Goal: Task Accomplishment & Management: Manage account settings

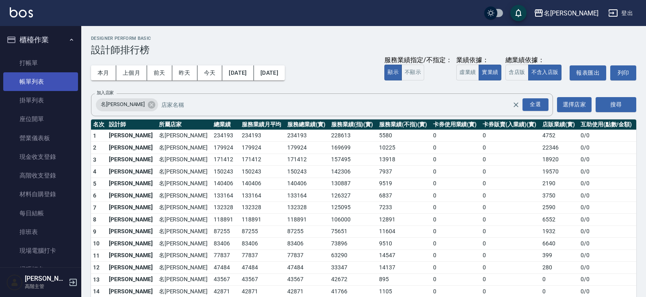
click at [38, 87] on link "帳單列表" at bounding box center [40, 81] width 75 height 19
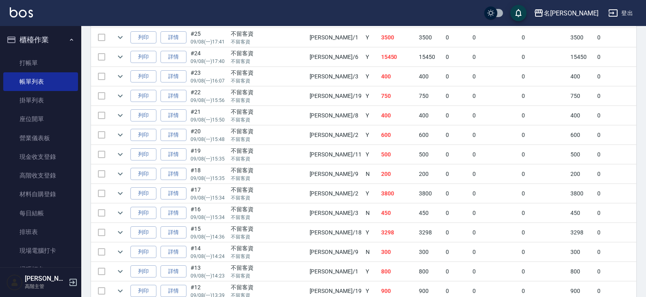
scroll to position [832, 0]
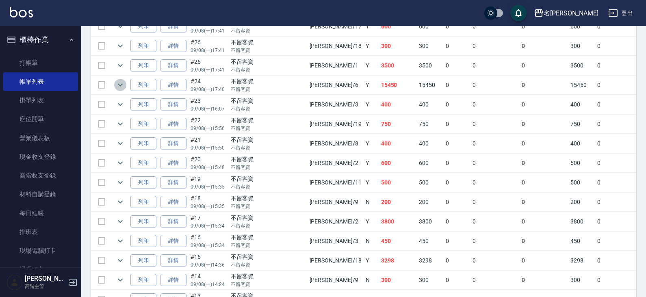
click at [120, 82] on icon "expand row" at bounding box center [120, 85] width 10 height 10
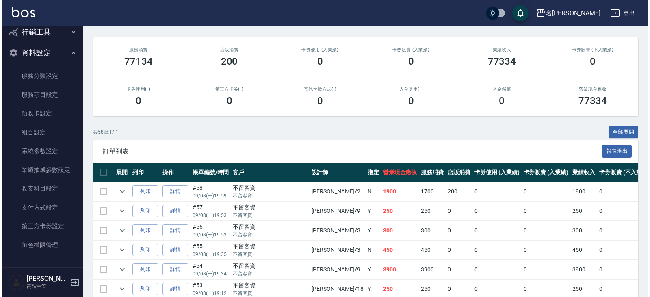
scroll to position [0, 0]
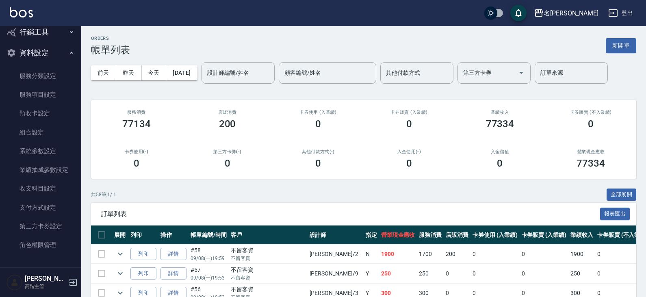
click at [617, 14] on icon "button" at bounding box center [613, 13] width 10 height 10
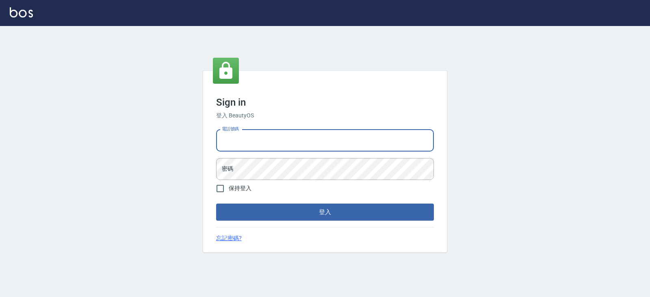
click at [280, 141] on input "電話號碼" at bounding box center [325, 141] width 218 height 22
type input "0919522862"
click at [216, 204] on button "登入" at bounding box center [325, 212] width 218 height 17
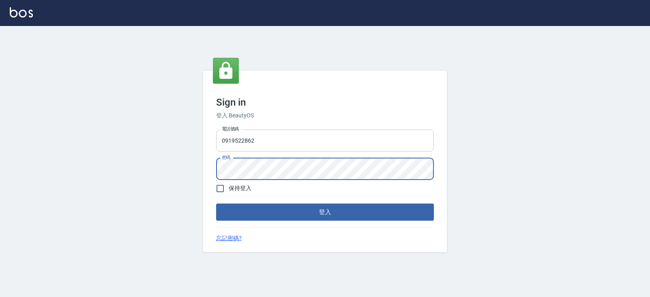
click at [216, 204] on button "登入" at bounding box center [325, 212] width 218 height 17
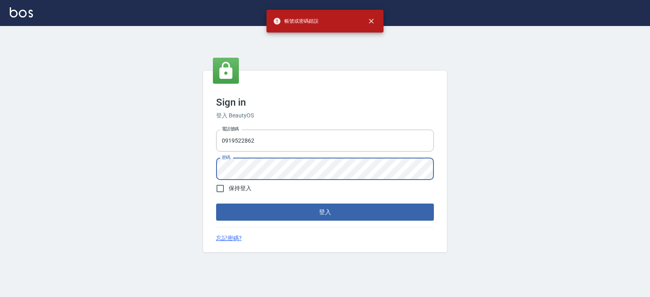
click at [192, 163] on div "Sign in 登入 BeautyOS 電話號碼 0919522862 電話號碼 密碼 密碼 保持登入 登入 忘記密碼?" at bounding box center [325, 161] width 650 height 271
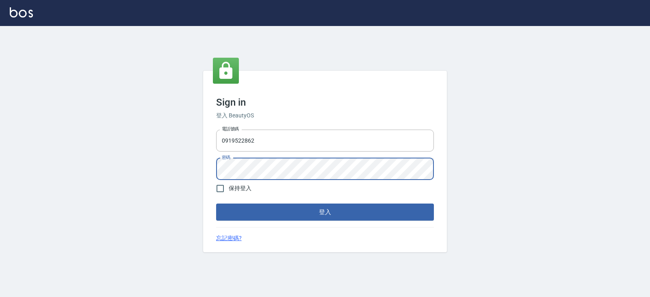
click at [216, 204] on button "登入" at bounding box center [325, 212] width 218 height 17
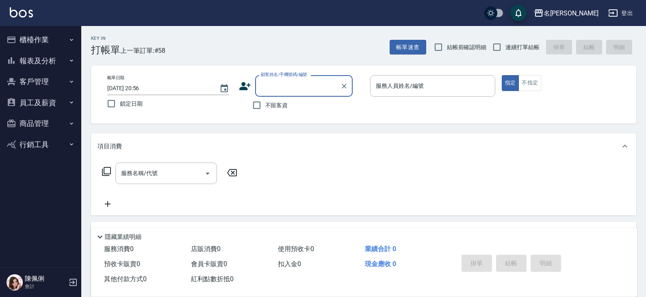
click at [35, 104] on button "員工及薪資" at bounding box center [40, 102] width 75 height 21
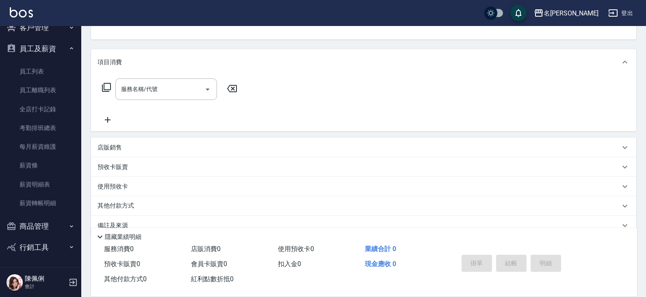
scroll to position [100, 0]
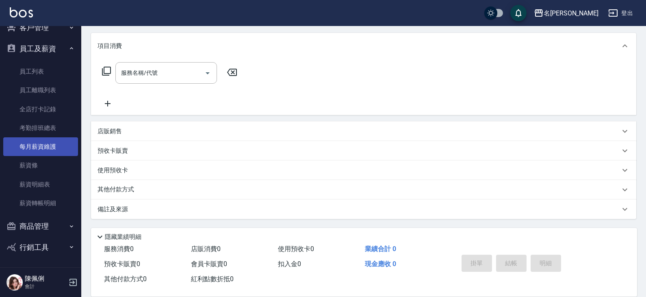
click at [44, 144] on link "每月薪資維護" at bounding box center [40, 146] width 75 height 19
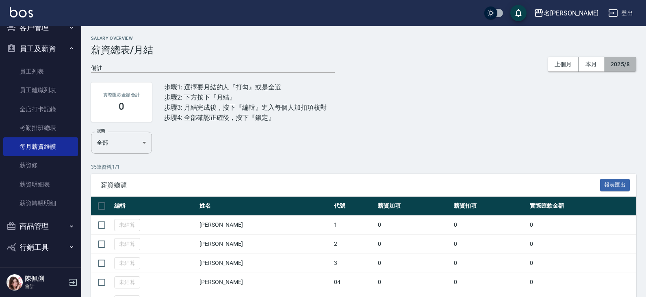
click at [629, 64] on button "2025/8" at bounding box center [620, 64] width 32 height 15
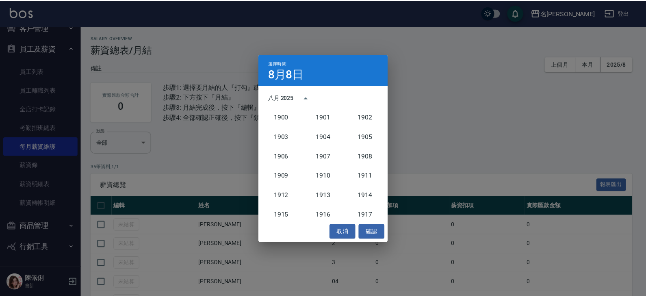
scroll to position [753, 0]
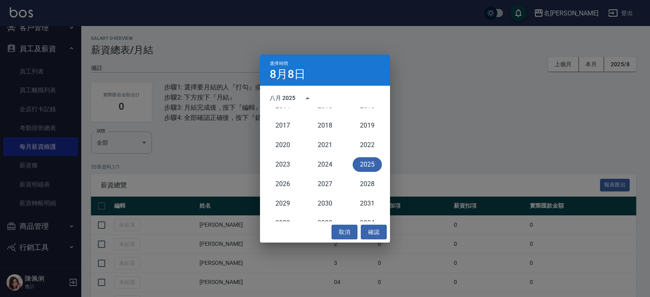
click at [358, 163] on button "2025" at bounding box center [367, 164] width 29 height 15
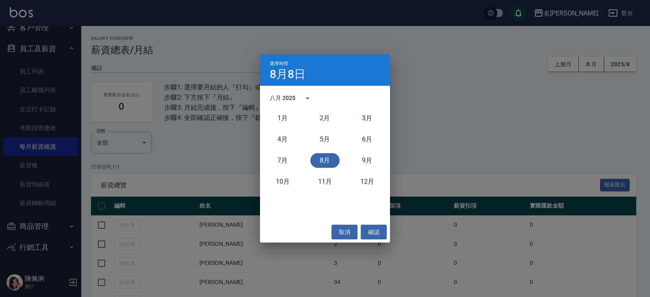
click at [332, 160] on button "8月" at bounding box center [324, 160] width 29 height 15
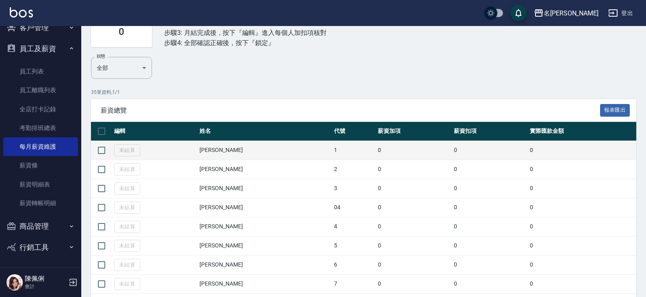
scroll to position [81, 0]
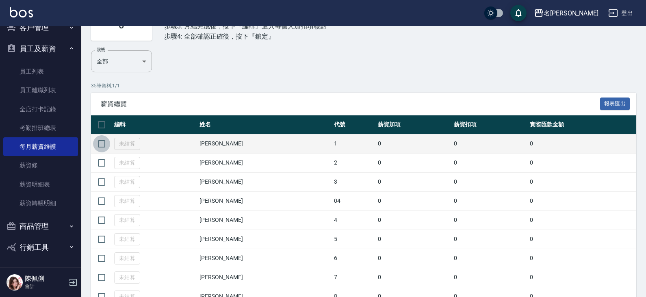
click at [100, 146] on input "checkbox" at bounding box center [101, 143] width 17 height 17
checkbox input "true"
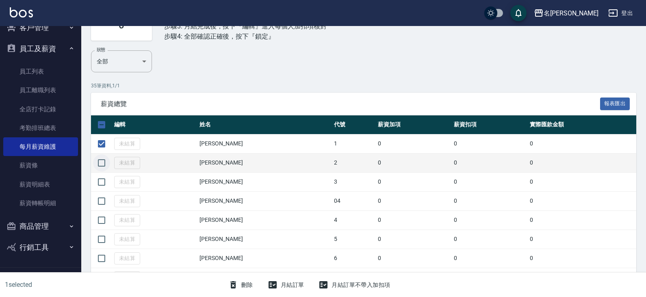
click at [103, 164] on input "checkbox" at bounding box center [101, 162] width 17 height 17
checkbox input "true"
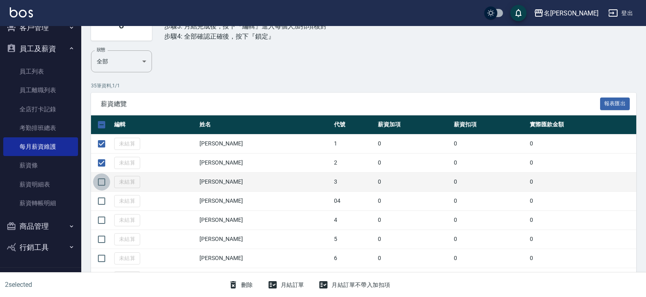
click at [103, 179] on input "checkbox" at bounding box center [101, 182] width 17 height 17
checkbox input "true"
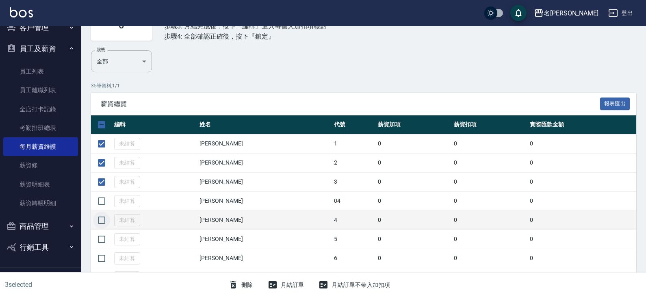
click at [102, 217] on input "checkbox" at bounding box center [101, 220] width 17 height 17
checkbox input "true"
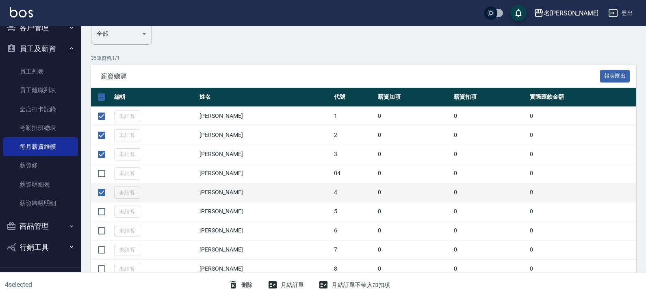
scroll to position [122, 0]
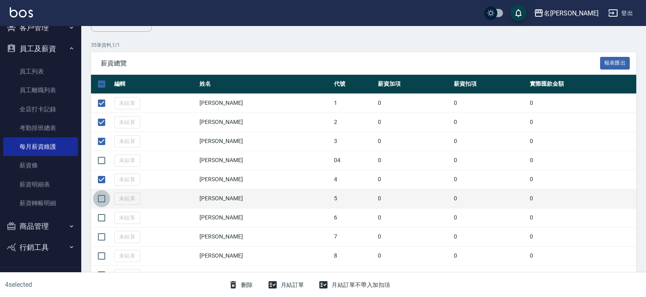
click at [98, 198] on input "checkbox" at bounding box center [101, 198] width 17 height 17
checkbox input "true"
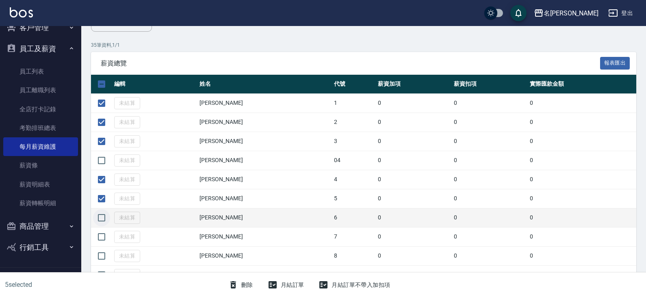
click at [100, 216] on input "checkbox" at bounding box center [101, 217] width 17 height 17
checkbox input "true"
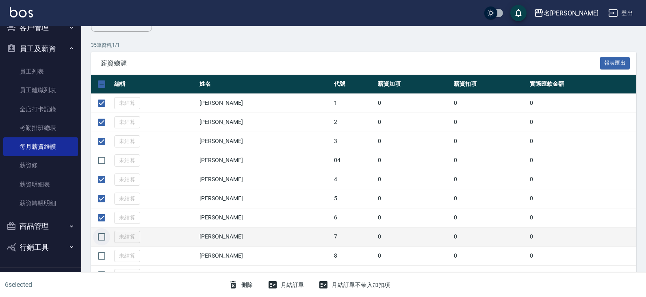
click at [101, 234] on input "checkbox" at bounding box center [101, 236] width 17 height 17
checkbox input "true"
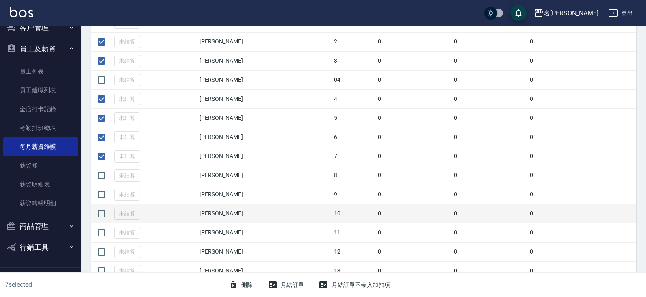
scroll to position [203, 0]
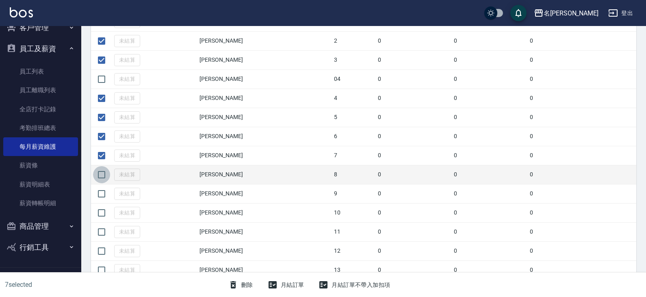
click at [104, 174] on input "checkbox" at bounding box center [101, 174] width 17 height 17
checkbox input "true"
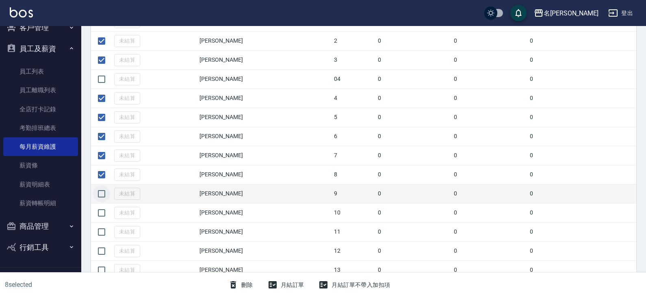
click at [101, 195] on input "checkbox" at bounding box center [101, 193] width 17 height 17
checkbox input "true"
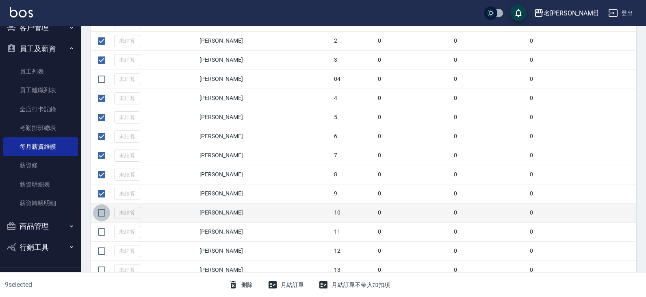
click at [99, 212] on input "checkbox" at bounding box center [101, 212] width 17 height 17
checkbox input "true"
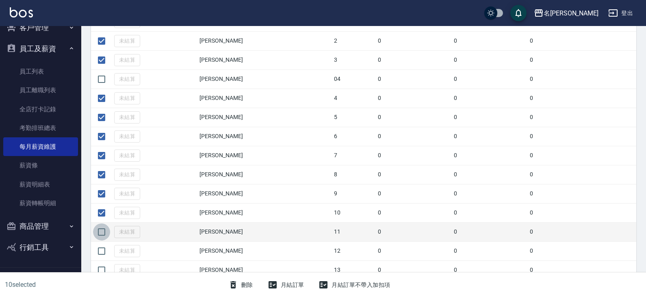
click at [100, 230] on input "checkbox" at bounding box center [101, 231] width 17 height 17
checkbox input "true"
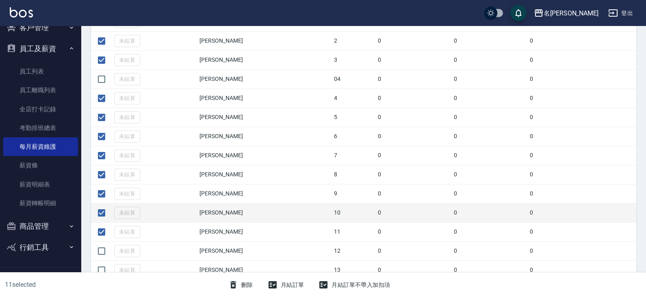
scroll to position [284, 0]
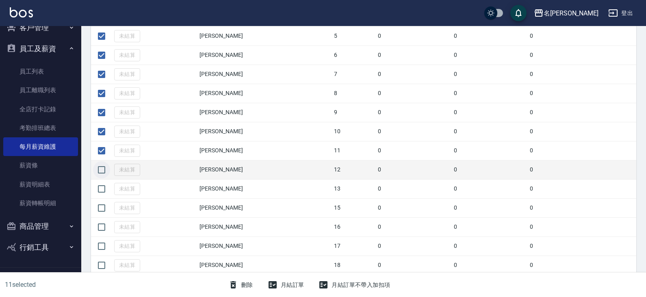
click at [102, 170] on input "checkbox" at bounding box center [101, 169] width 17 height 17
checkbox input "true"
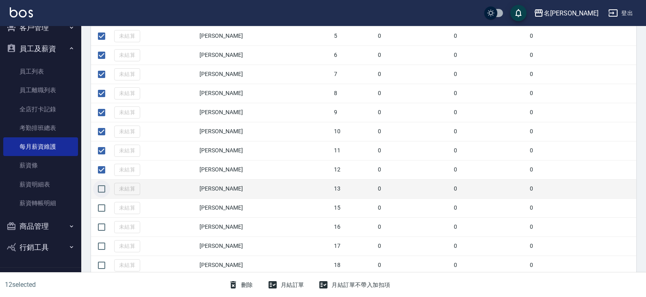
click at [98, 192] on input "checkbox" at bounding box center [101, 188] width 17 height 17
checkbox input "true"
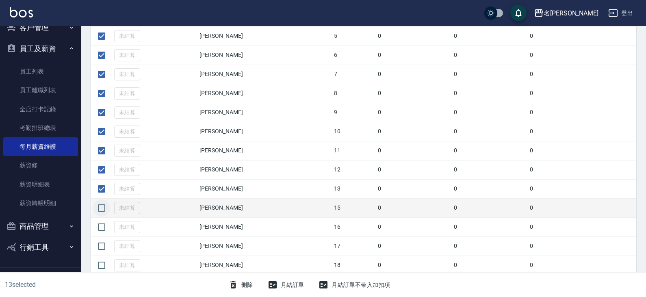
click at [101, 208] on input "checkbox" at bounding box center [101, 208] width 17 height 17
checkbox input "true"
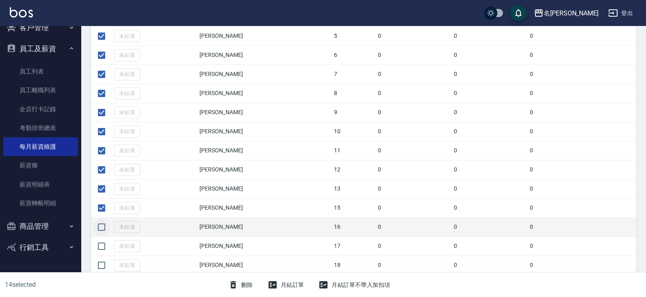
click at [102, 226] on input "checkbox" at bounding box center [101, 227] width 17 height 17
checkbox input "true"
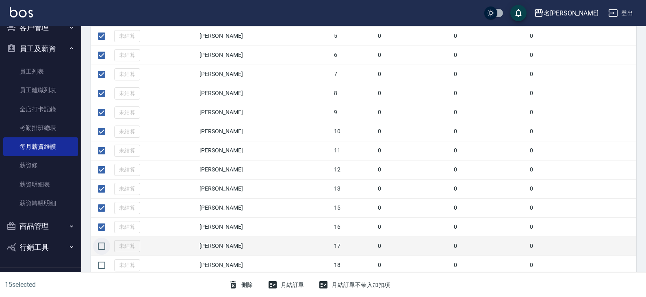
click at [100, 248] on input "checkbox" at bounding box center [101, 246] width 17 height 17
checkbox input "true"
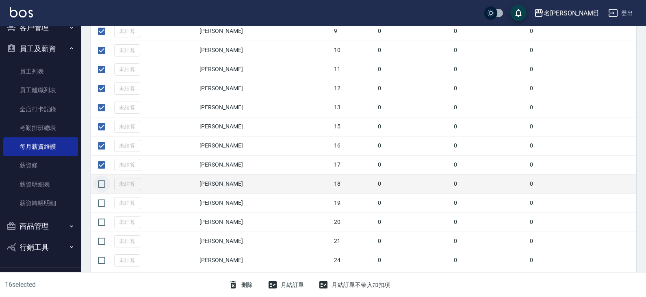
click at [105, 184] on input "checkbox" at bounding box center [101, 184] width 17 height 17
checkbox input "true"
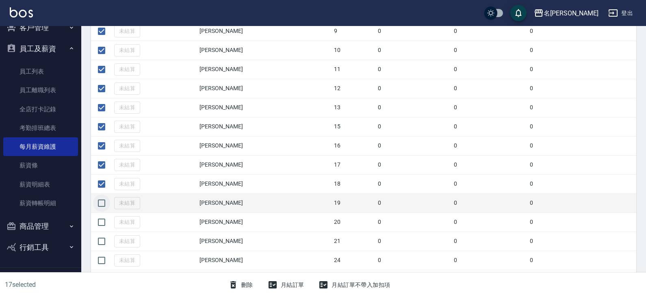
click at [101, 206] on input "checkbox" at bounding box center [101, 203] width 17 height 17
checkbox input "true"
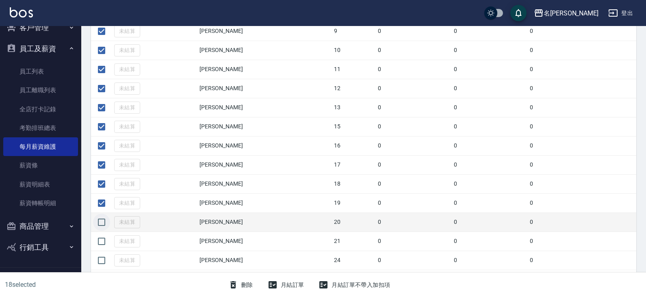
click at [100, 221] on input "checkbox" at bounding box center [101, 222] width 17 height 17
checkbox input "true"
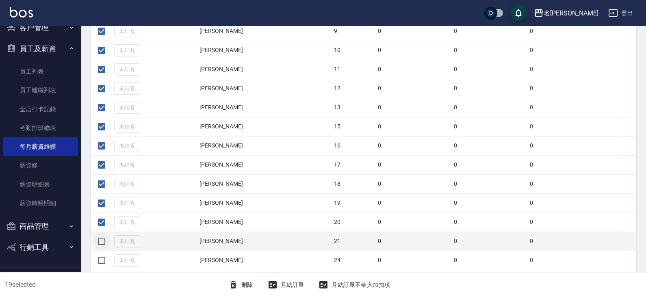
click at [102, 239] on input "checkbox" at bounding box center [101, 241] width 17 height 17
checkbox input "true"
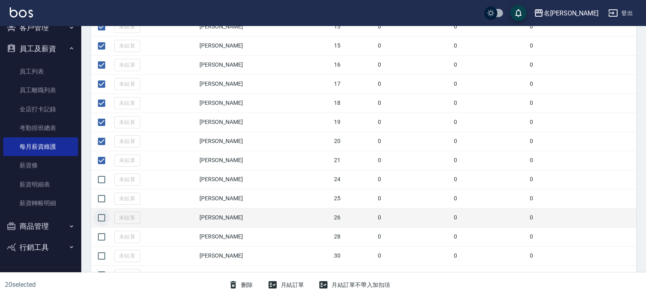
scroll to position [447, 0]
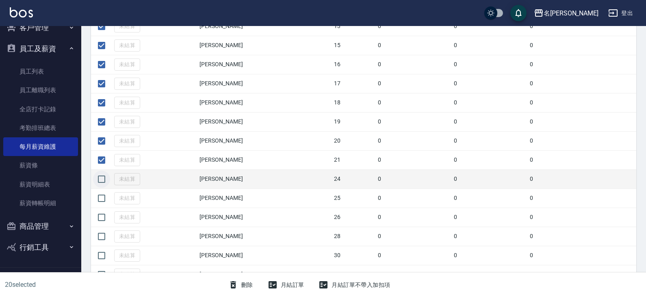
click at [99, 178] on input "checkbox" at bounding box center [101, 179] width 17 height 17
checkbox input "true"
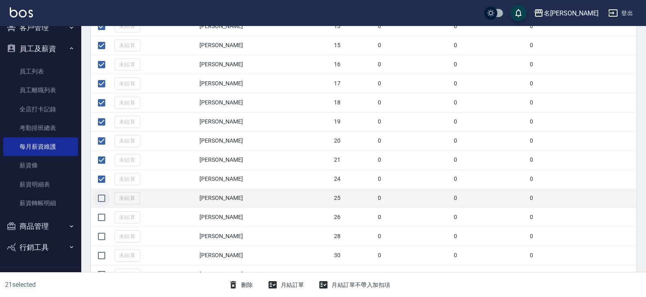
click at [99, 197] on input "checkbox" at bounding box center [101, 198] width 17 height 17
checkbox input "true"
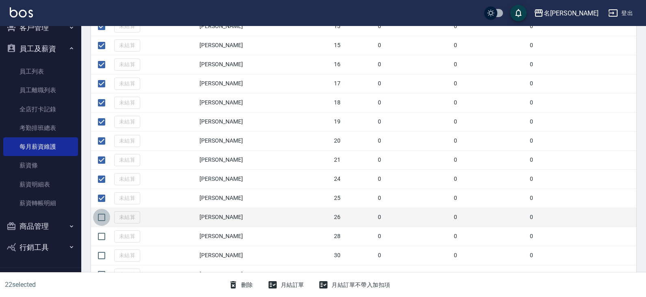
click at [104, 218] on input "checkbox" at bounding box center [101, 217] width 17 height 17
checkbox input "true"
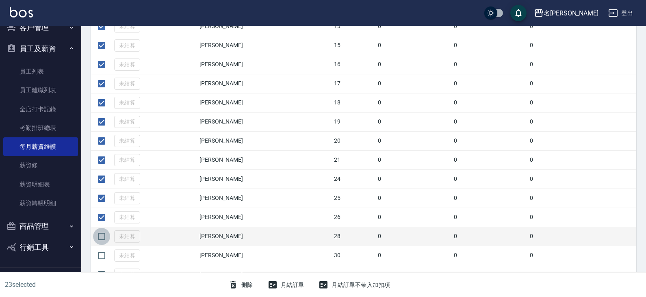
click at [103, 234] on input "checkbox" at bounding box center [101, 236] width 17 height 17
checkbox input "true"
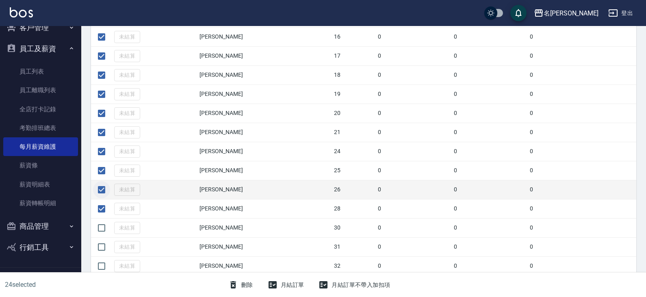
scroll to position [488, 0]
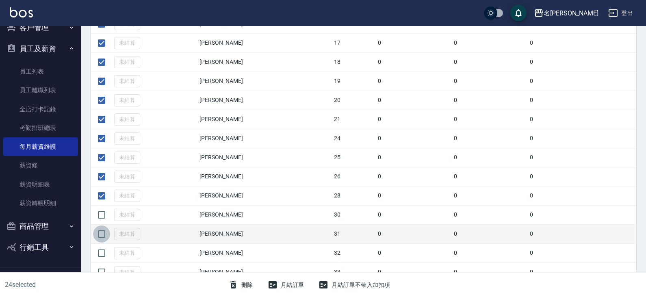
click at [100, 231] on input "checkbox" at bounding box center [101, 234] width 17 height 17
checkbox input "true"
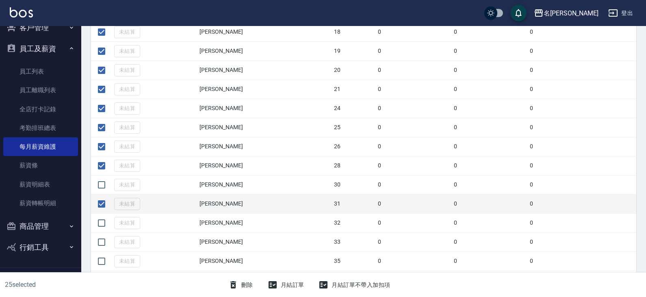
scroll to position [528, 0]
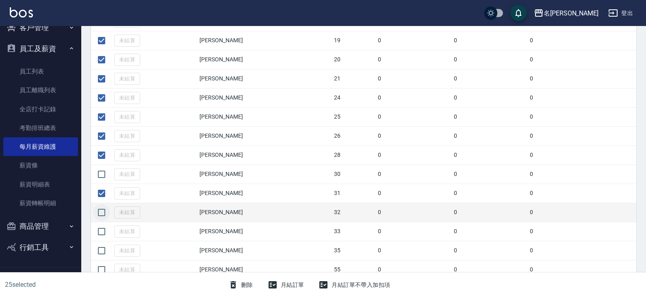
click at [104, 208] on input "checkbox" at bounding box center [101, 212] width 17 height 17
checkbox input "true"
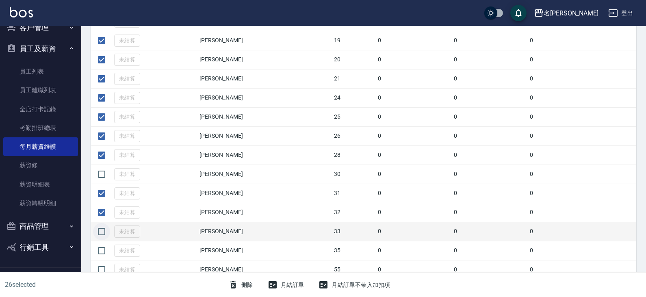
click at [101, 234] on input "checkbox" at bounding box center [101, 231] width 17 height 17
checkbox input "true"
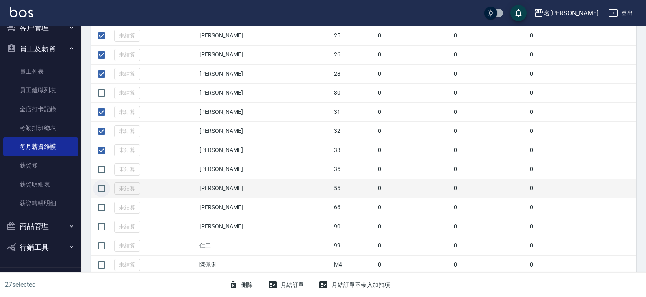
click at [99, 189] on input "checkbox" at bounding box center [101, 188] width 17 height 17
checkbox input "true"
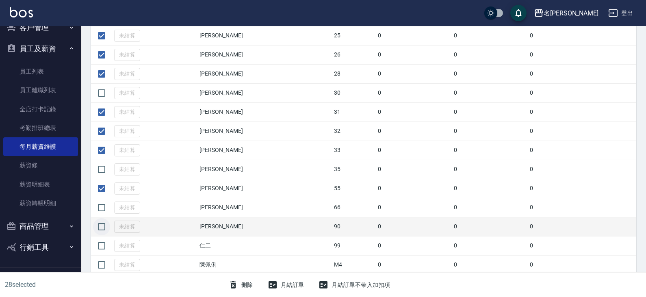
click at [106, 222] on input "checkbox" at bounding box center [101, 226] width 17 height 17
checkbox input "true"
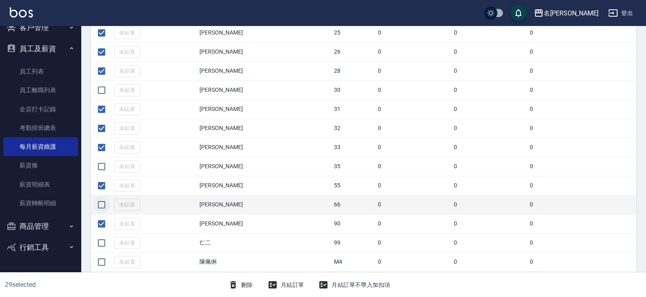
scroll to position [613, 0]
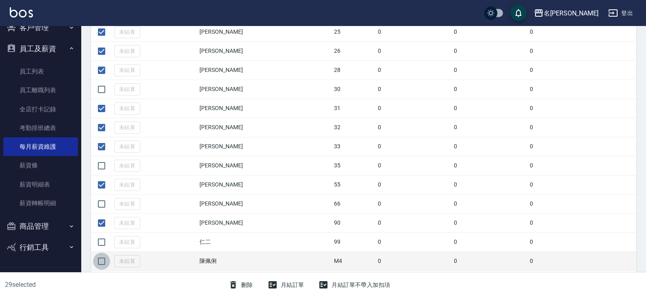
click at [102, 258] on input "checkbox" at bounding box center [101, 261] width 17 height 17
checkbox input "true"
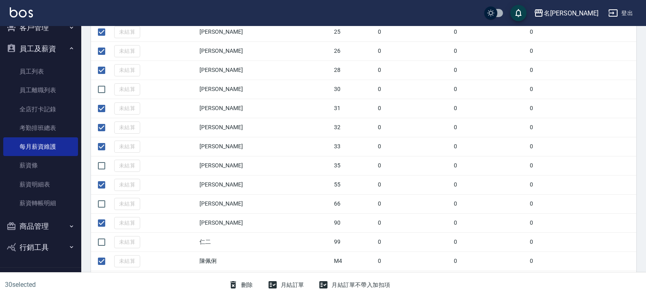
click at [294, 288] on button "月結訂單" at bounding box center [286, 285] width 43 height 15
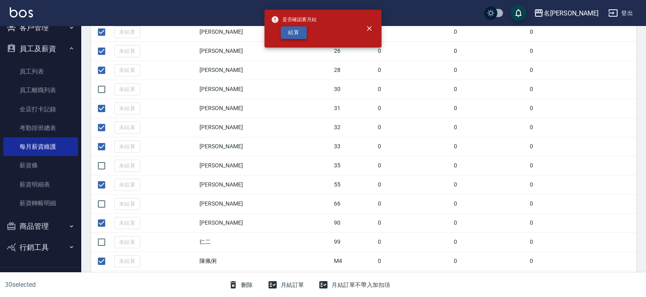
click at [296, 36] on button "結算" at bounding box center [294, 32] width 26 height 13
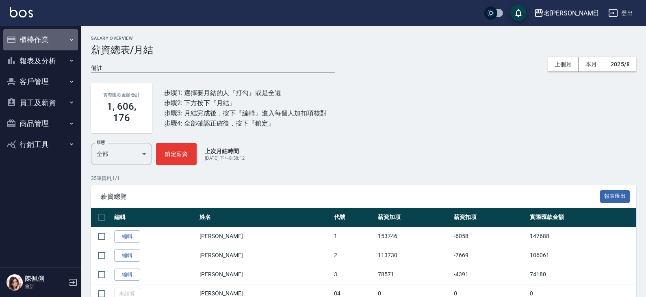
click at [46, 42] on button "櫃檯作業" at bounding box center [40, 39] width 75 height 21
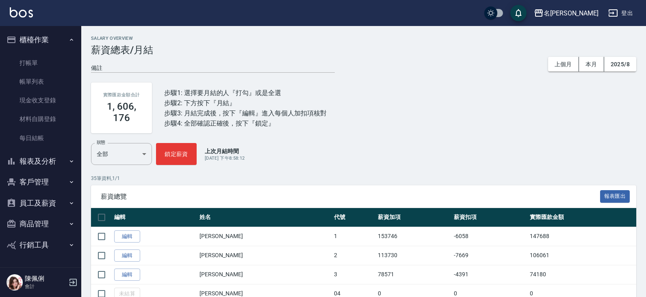
click at [51, 158] on button "報表及分析" at bounding box center [40, 161] width 75 height 21
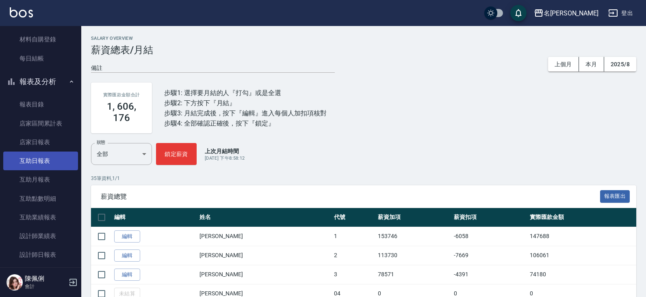
scroll to position [81, 0]
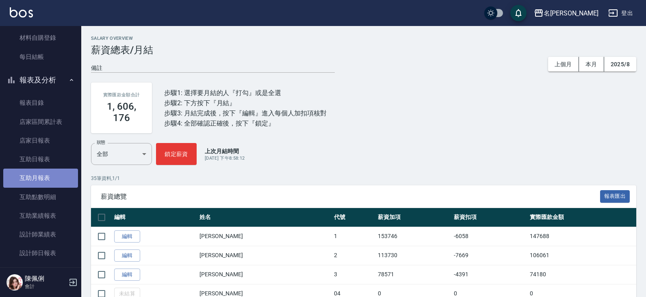
click at [41, 180] on link "互助月報表" at bounding box center [40, 178] width 75 height 19
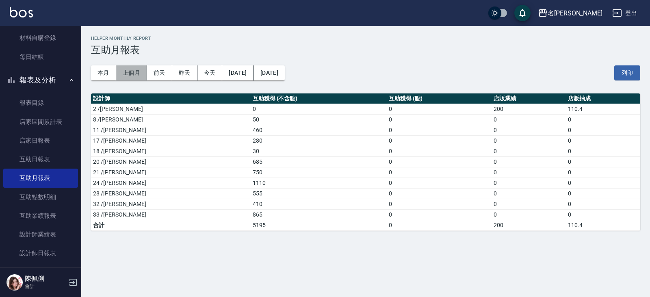
click at [133, 76] on button "上個月" at bounding box center [131, 72] width 31 height 15
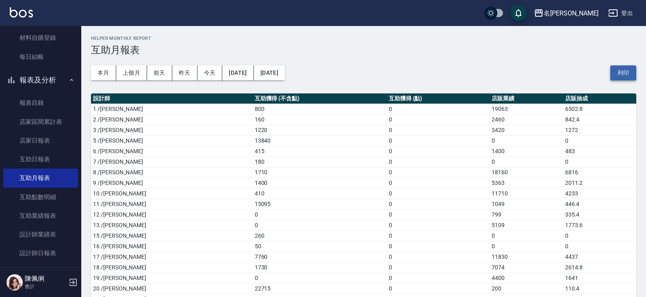
click at [620, 69] on button "列印" at bounding box center [623, 72] width 26 height 15
click at [57, 198] on link "互助點數明細" at bounding box center [40, 197] width 75 height 19
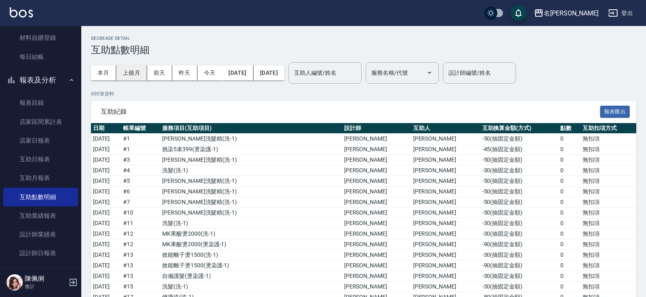
click at [138, 73] on button "上個月" at bounding box center [131, 72] width 31 height 15
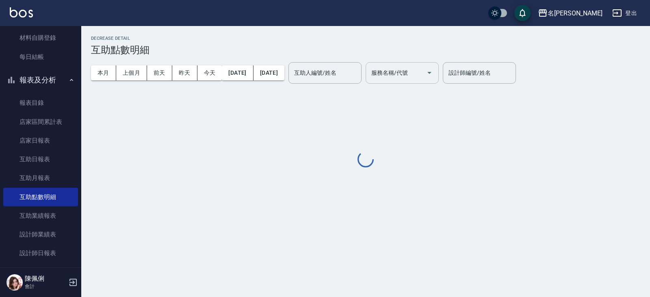
click at [412, 75] on input "服務名稱/代號" at bounding box center [396, 73] width 54 height 14
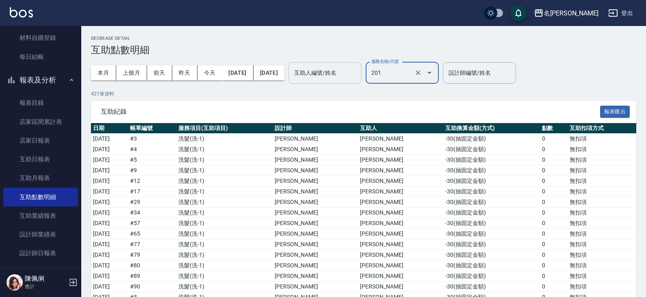
type input "洗髮(201)"
click at [358, 72] on input "互助人編號/姓名" at bounding box center [325, 73] width 66 height 14
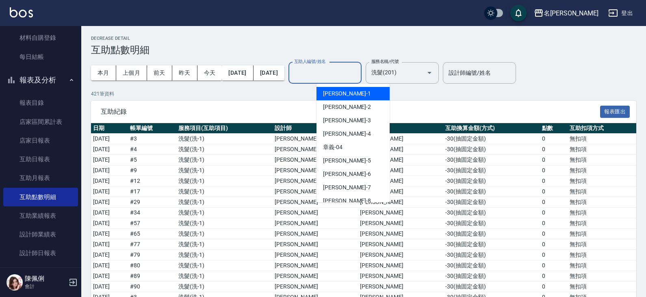
click at [358, 93] on div "[PERSON_NAME]1" at bounding box center [353, 93] width 73 height 13
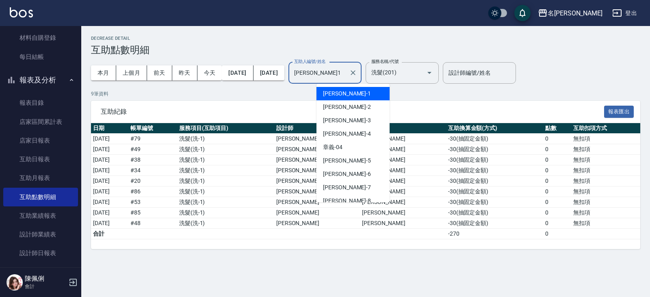
click at [346, 77] on input "[PERSON_NAME]1" at bounding box center [319, 73] width 54 height 14
click at [358, 112] on div "[PERSON_NAME]-2" at bounding box center [353, 106] width 73 height 13
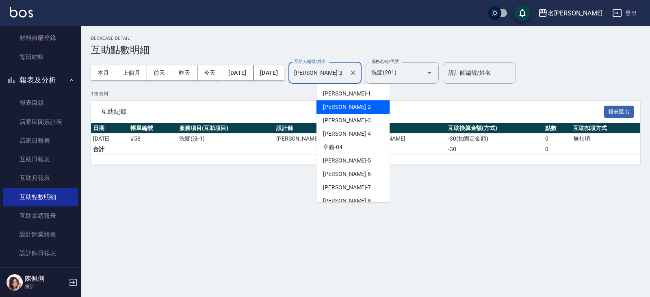
click at [346, 73] on input "[PERSON_NAME]-2" at bounding box center [319, 73] width 54 height 14
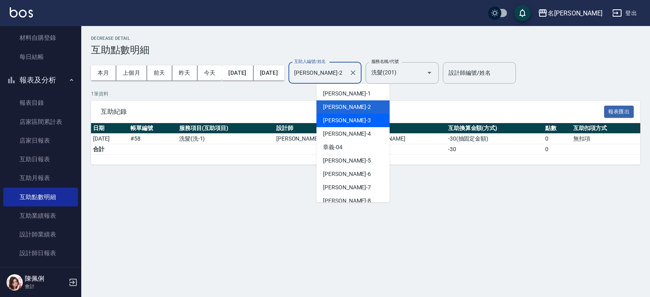
click at [349, 125] on div "[PERSON_NAME] -3" at bounding box center [353, 120] width 73 height 13
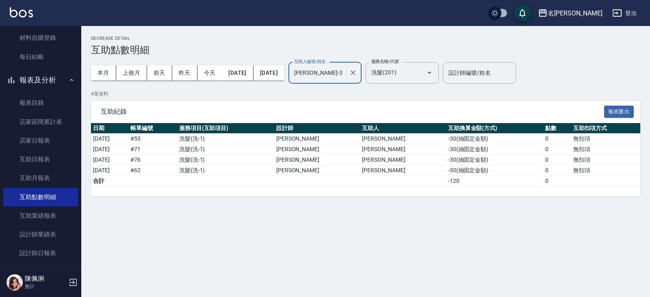
click at [346, 76] on input "[PERSON_NAME]-3" at bounding box center [319, 73] width 54 height 14
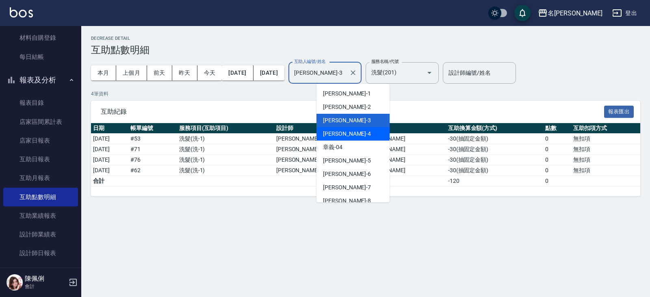
click at [356, 137] on div "[PERSON_NAME] -4" at bounding box center [353, 133] width 73 height 13
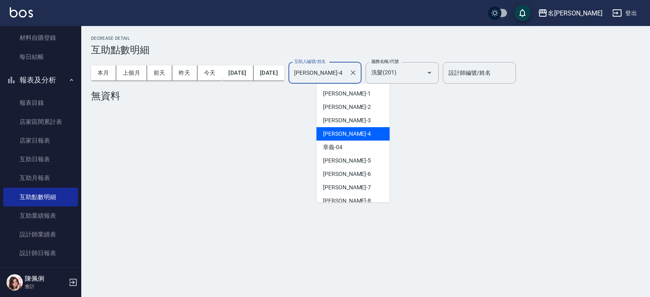
click at [346, 73] on input "[PERSON_NAME]-4" at bounding box center [319, 73] width 54 height 14
click at [347, 149] on div "章義 -04" at bounding box center [353, 147] width 73 height 13
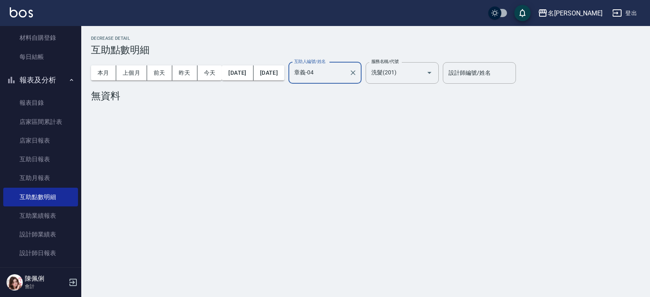
click at [346, 77] on input "章義-04" at bounding box center [319, 73] width 54 height 14
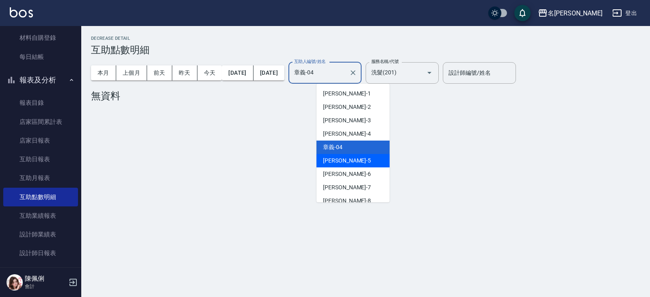
click at [348, 154] on div "[PERSON_NAME]5" at bounding box center [353, 160] width 73 height 13
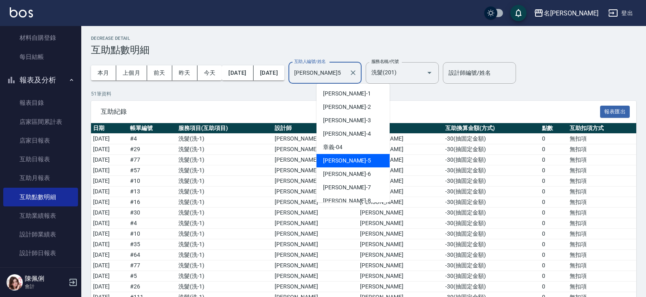
click at [346, 76] on input "[PERSON_NAME]5" at bounding box center [319, 73] width 54 height 14
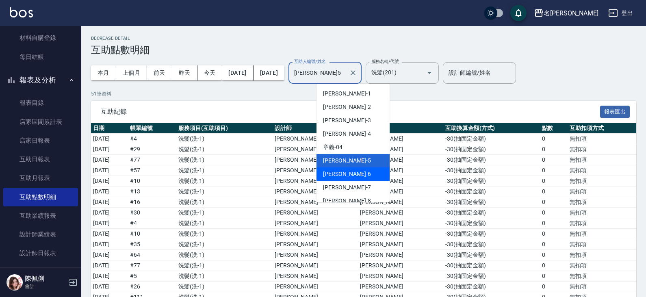
click at [346, 173] on div "[PERSON_NAME] -6" at bounding box center [353, 173] width 73 height 13
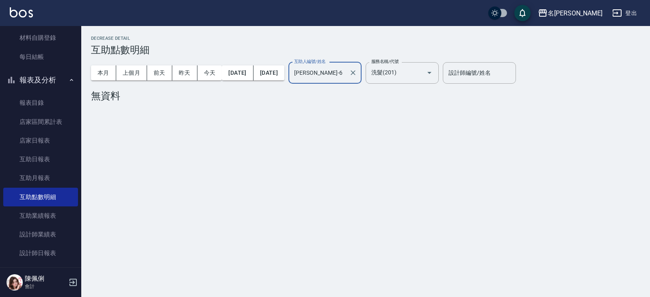
click at [346, 73] on input "[PERSON_NAME]-6" at bounding box center [319, 73] width 54 height 14
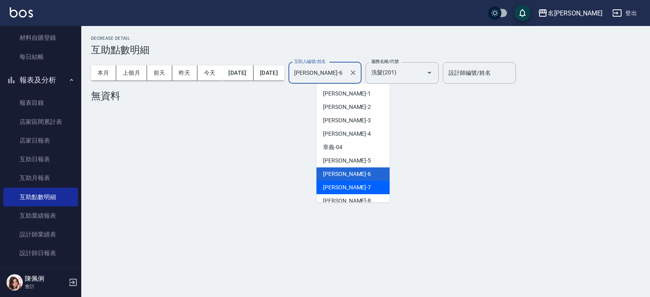
click at [343, 184] on span "[PERSON_NAME]-7" at bounding box center [347, 187] width 48 height 9
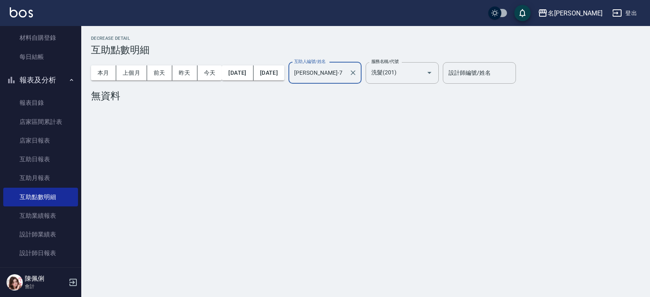
click at [350, 81] on div "[PERSON_NAME]-7 互助人編號/姓名" at bounding box center [324, 73] width 73 height 22
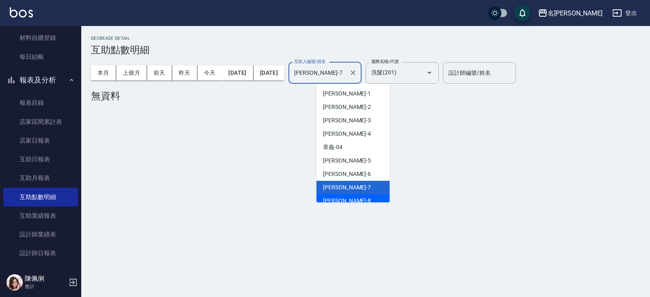
click at [352, 197] on div "[PERSON_NAME]-8" at bounding box center [353, 200] width 73 height 13
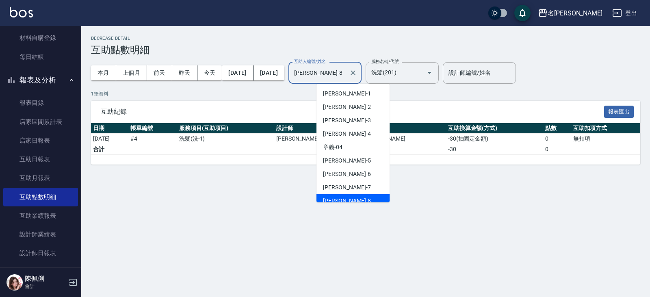
click at [346, 74] on input "[PERSON_NAME]-8" at bounding box center [319, 73] width 54 height 14
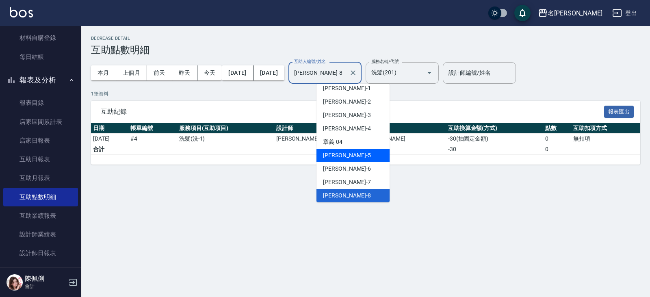
scroll to position [46, 0]
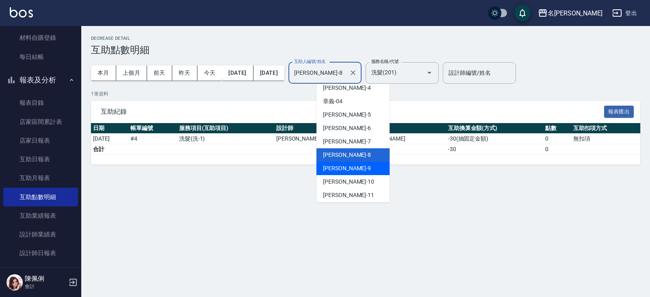
click at [345, 168] on span "[PERSON_NAME]-9" at bounding box center [347, 168] width 48 height 9
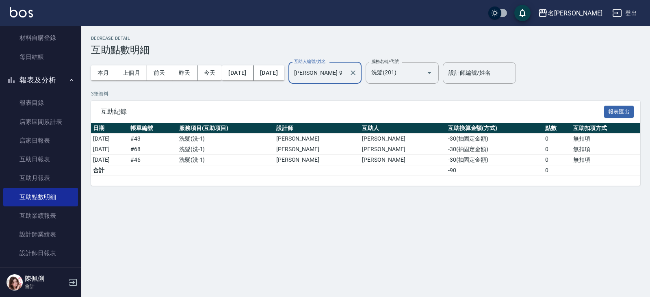
click at [346, 69] on input "[PERSON_NAME]-9" at bounding box center [319, 73] width 54 height 14
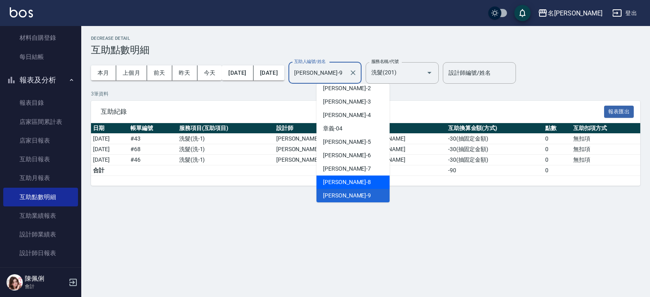
scroll to position [59, 0]
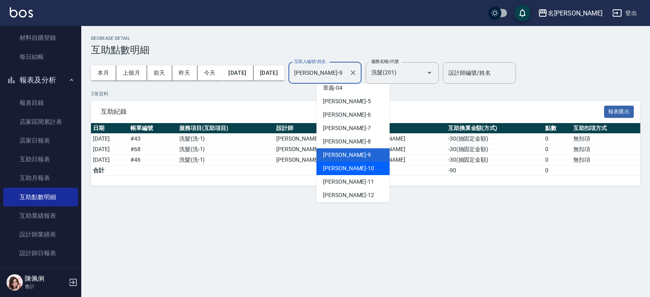
click at [345, 173] on div "[PERSON_NAME]-10" at bounding box center [353, 168] width 73 height 13
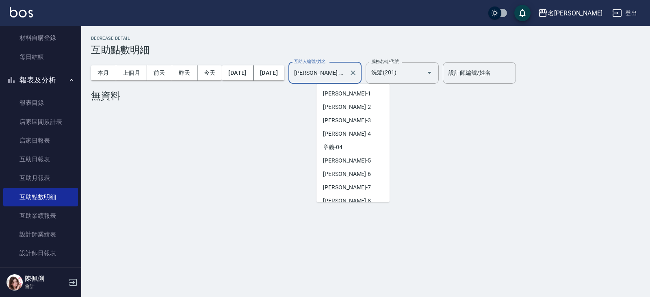
click at [346, 74] on input "[PERSON_NAME]-10" at bounding box center [319, 73] width 54 height 14
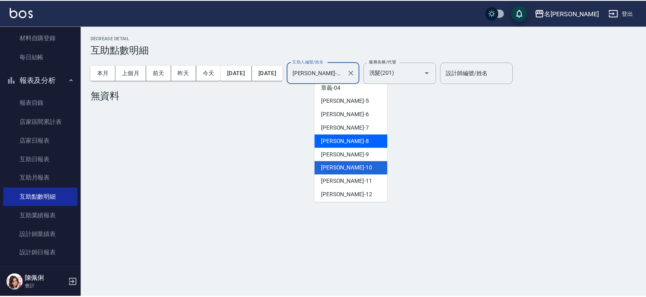
scroll to position [113, 0]
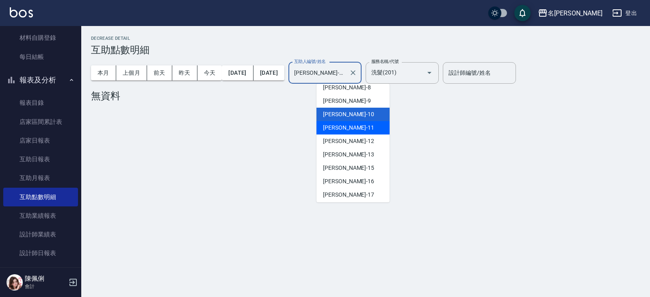
click at [349, 131] on div "[PERSON_NAME]橙 -11" at bounding box center [353, 127] width 73 height 13
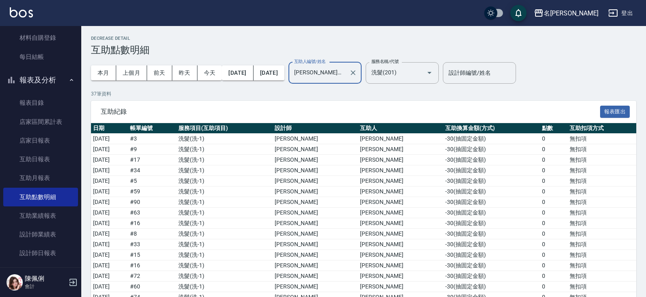
click at [346, 79] on input "[PERSON_NAME]橙-11" at bounding box center [319, 73] width 54 height 14
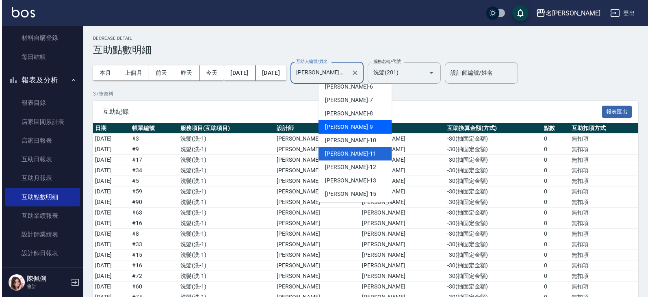
scroll to position [127, 0]
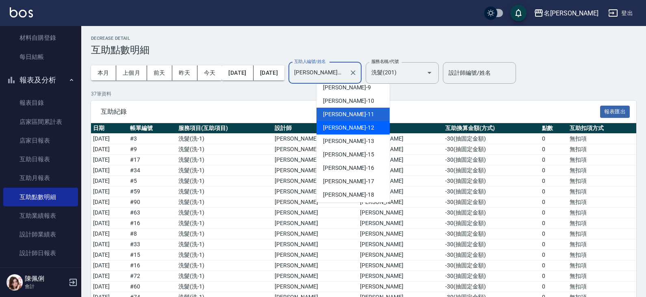
click at [347, 132] on span "[PERSON_NAME]-12" at bounding box center [348, 128] width 51 height 9
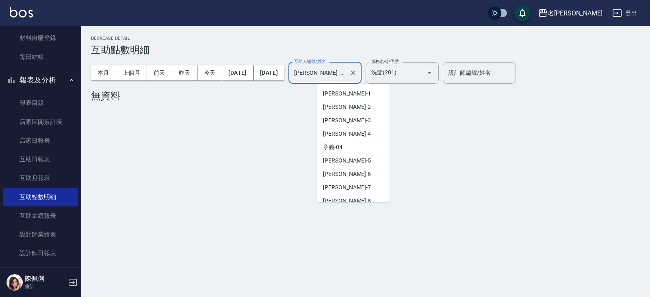
click at [346, 76] on input "[PERSON_NAME]-12" at bounding box center [319, 73] width 54 height 14
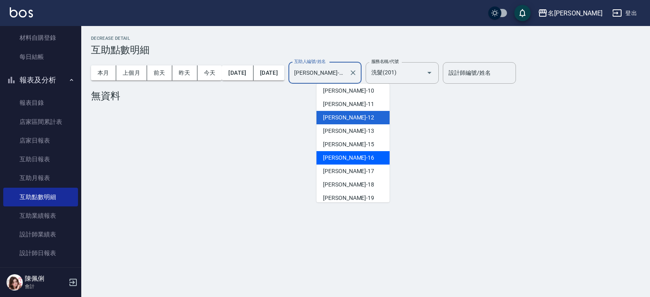
scroll to position [140, 0]
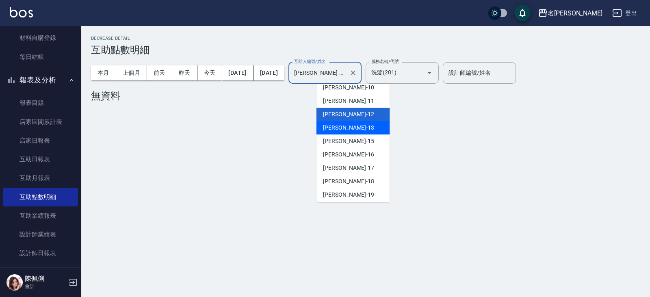
click at [354, 126] on div "[PERSON_NAME] -13" at bounding box center [353, 127] width 73 height 13
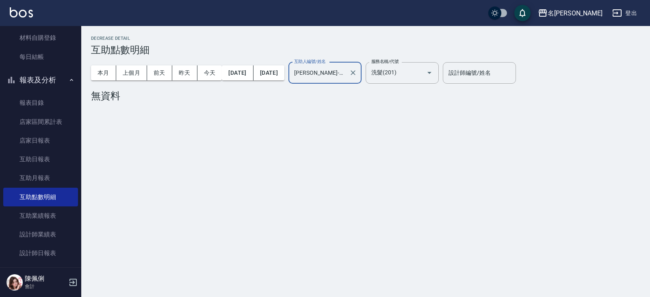
click at [346, 76] on input "[PERSON_NAME]-13" at bounding box center [319, 73] width 54 height 14
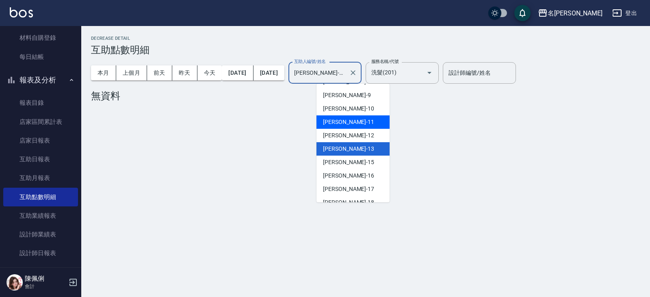
scroll to position [154, 0]
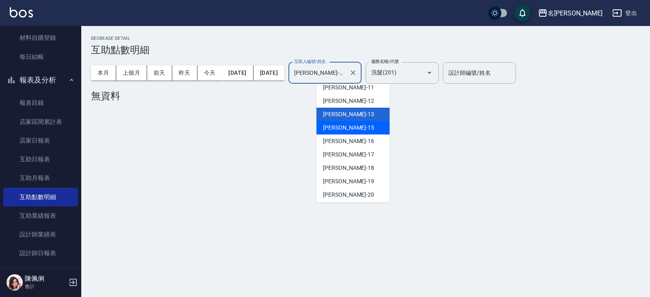
click at [358, 127] on div "[PERSON_NAME]-15" at bounding box center [353, 127] width 73 height 13
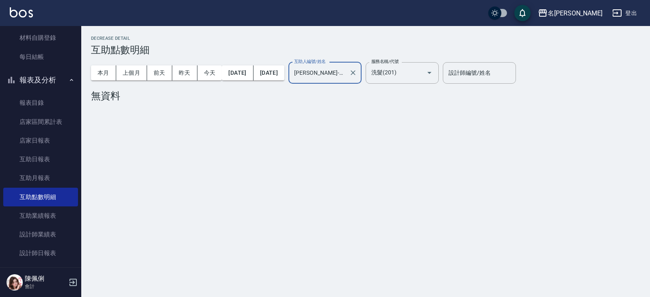
click at [346, 76] on input "[PERSON_NAME]-15" at bounding box center [319, 73] width 54 height 14
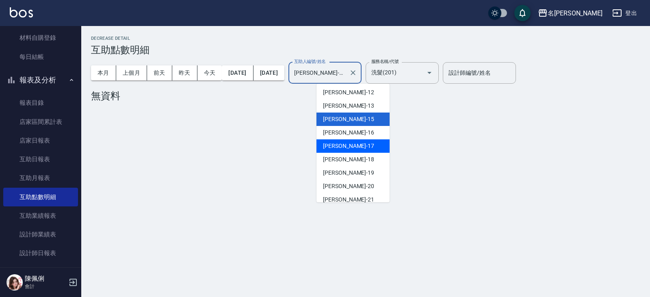
scroll to position [167, 0]
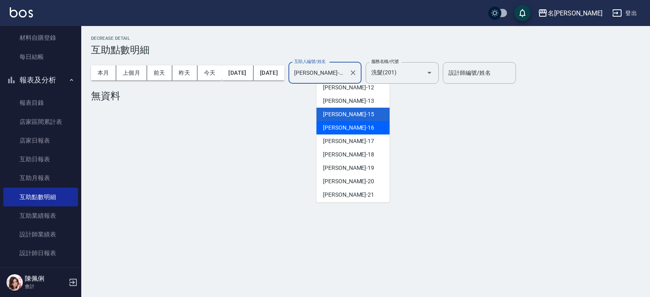
click at [347, 130] on span "[PERSON_NAME]-16" at bounding box center [348, 128] width 51 height 9
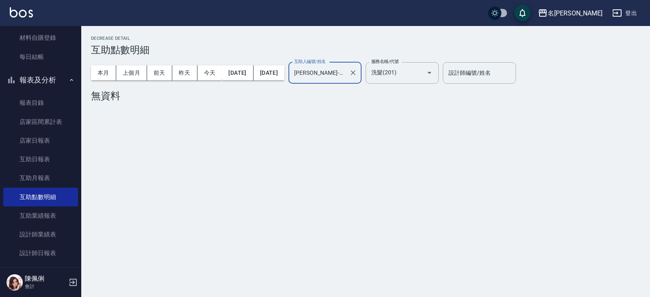
click at [346, 77] on input "[PERSON_NAME]-16" at bounding box center [319, 73] width 54 height 14
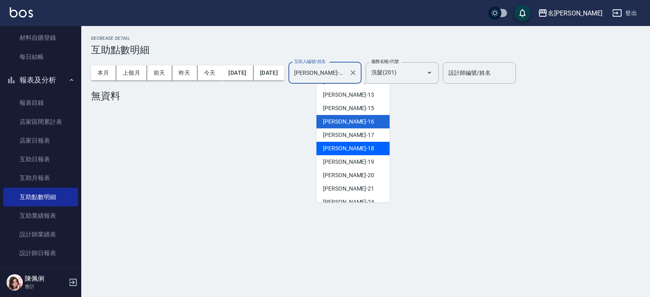
scroll to position [180, 0]
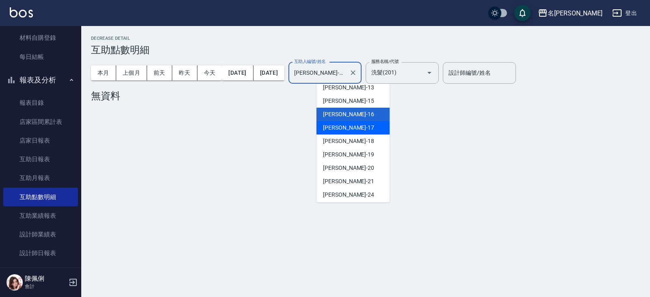
click at [348, 128] on div "[PERSON_NAME] -17" at bounding box center [353, 127] width 73 height 13
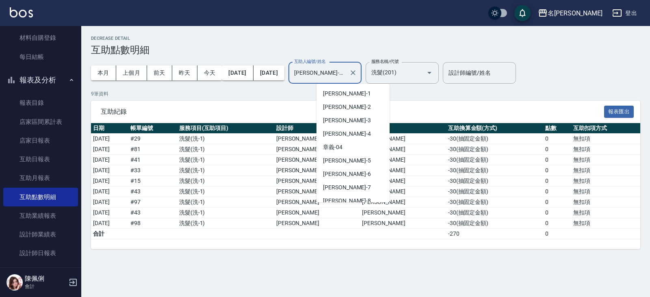
click at [346, 70] on input "[PERSON_NAME]-17" at bounding box center [319, 73] width 54 height 14
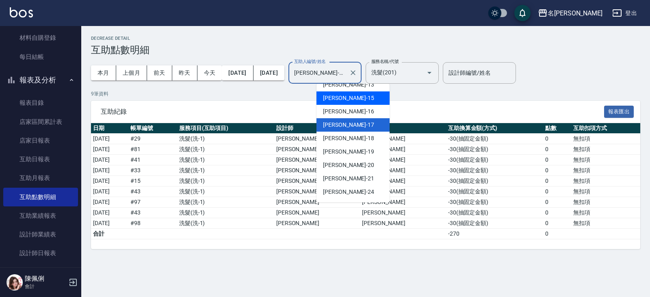
scroll to position [194, 0]
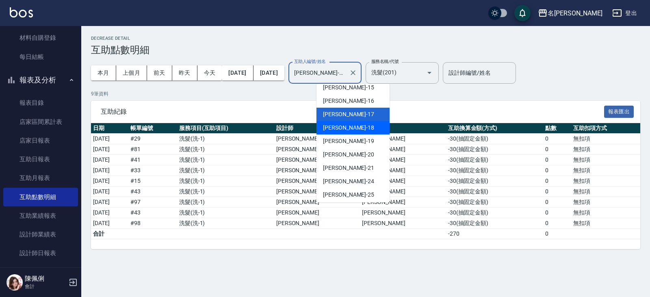
click at [351, 121] on div "[PERSON_NAME]-18" at bounding box center [353, 127] width 73 height 13
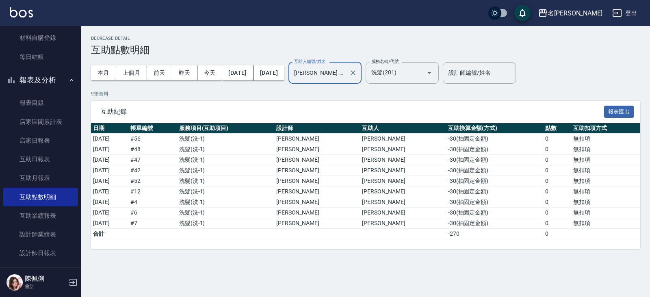
click at [346, 75] on input "[PERSON_NAME]-18" at bounding box center [319, 73] width 54 height 14
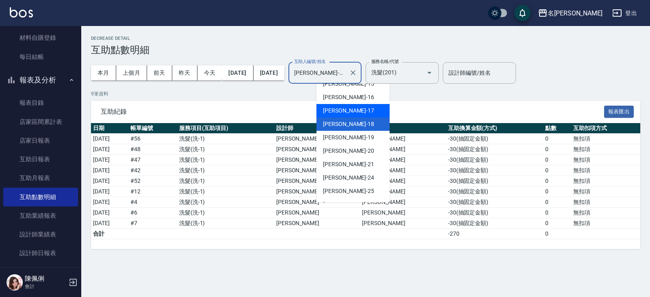
scroll to position [207, 0]
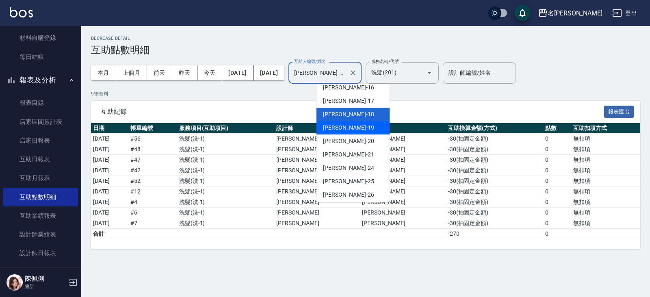
click at [350, 129] on div "[PERSON_NAME] -19" at bounding box center [353, 127] width 73 height 13
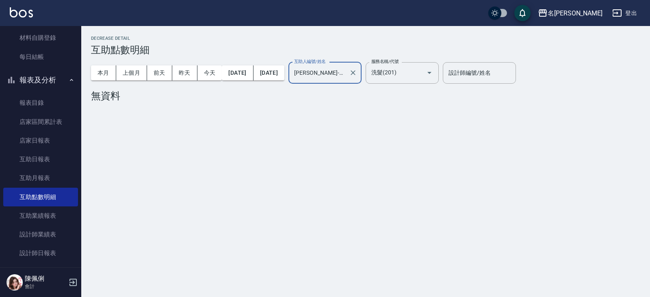
click at [346, 75] on input "[PERSON_NAME]-19" at bounding box center [319, 73] width 54 height 14
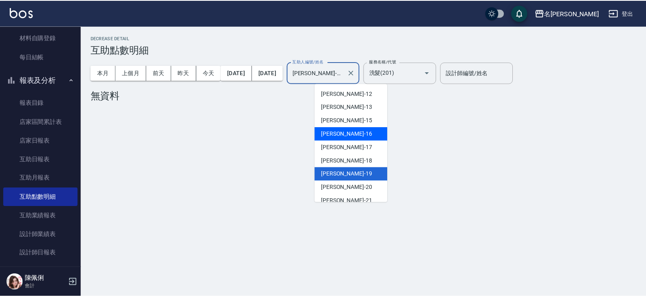
scroll to position [180, 0]
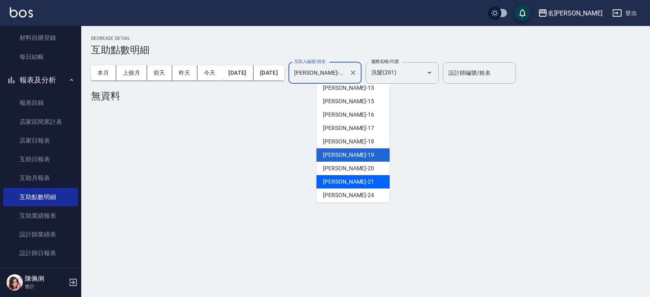
click at [356, 178] on div "[PERSON_NAME]-21" at bounding box center [353, 181] width 73 height 13
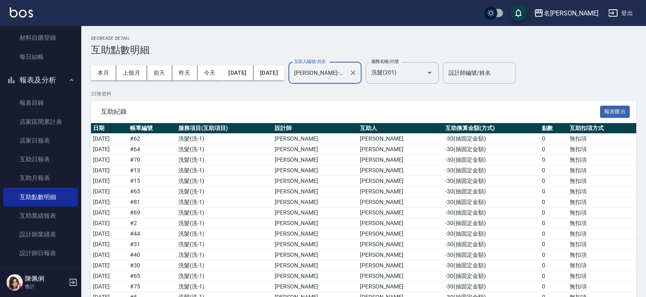
click at [346, 69] on input "[PERSON_NAME]-21" at bounding box center [319, 73] width 54 height 14
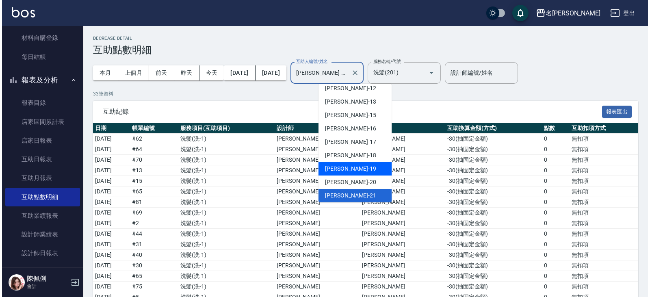
scroll to position [207, 0]
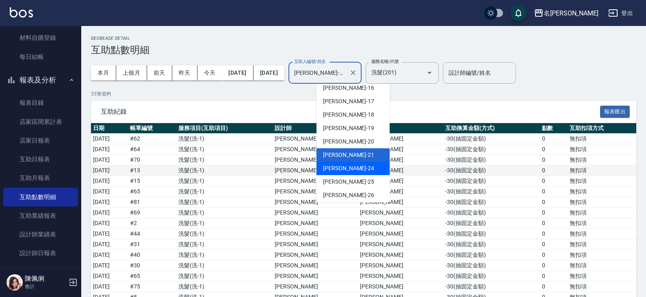
click at [352, 167] on div "[PERSON_NAME] -24" at bounding box center [353, 168] width 73 height 13
type input "[PERSON_NAME]-24"
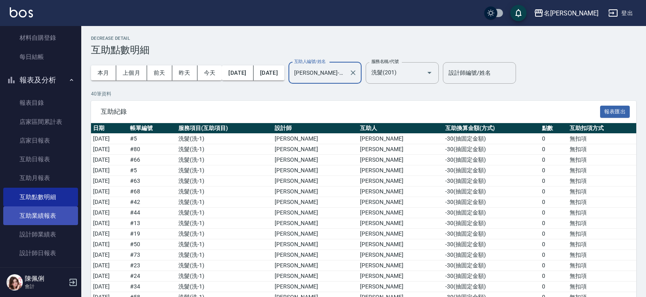
click at [49, 218] on link "互助業績報表" at bounding box center [40, 215] width 75 height 19
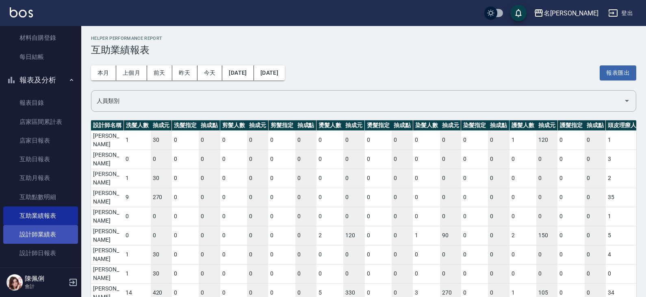
click at [53, 230] on link "設計師業績表" at bounding box center [40, 234] width 75 height 19
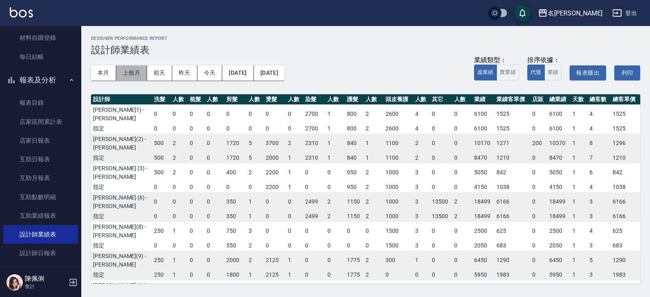
click at [139, 70] on button "上個月" at bounding box center [131, 72] width 31 height 15
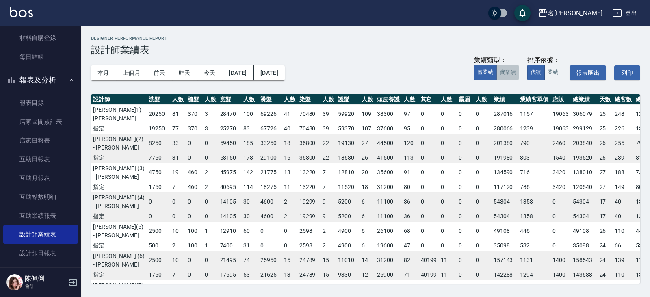
click at [514, 77] on button "實業績" at bounding box center [508, 73] width 23 height 16
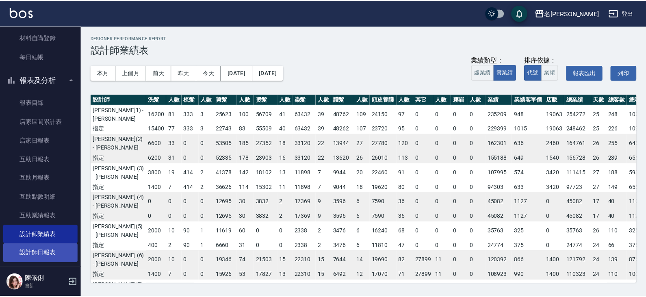
scroll to position [163, 0]
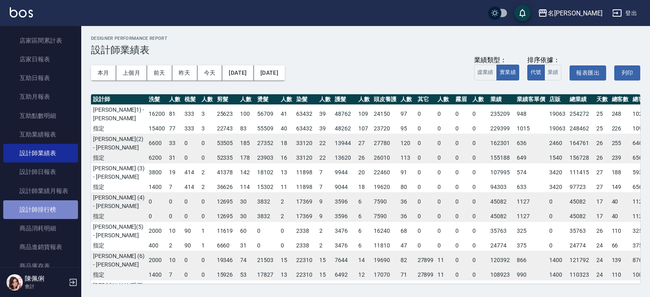
click at [52, 206] on link "設計師排行榜" at bounding box center [40, 209] width 75 height 19
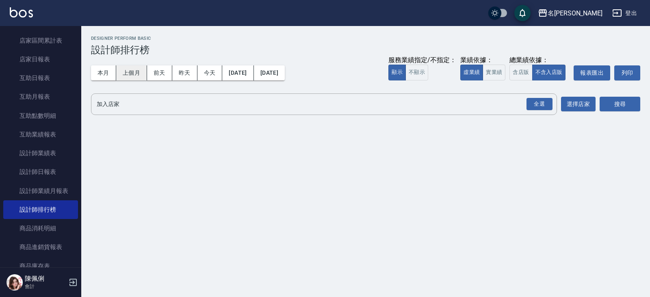
click at [128, 75] on button "上個月" at bounding box center [131, 72] width 31 height 15
click at [145, 105] on input "加入店家" at bounding box center [318, 104] width 447 height 14
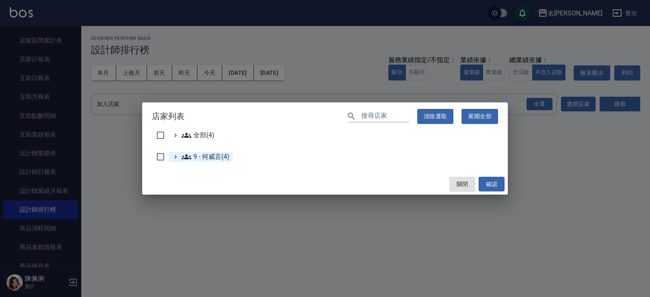
click at [190, 156] on icon at bounding box center [187, 156] width 10 height 5
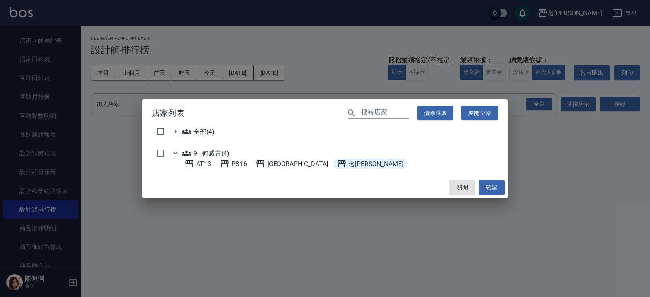
click at [337, 163] on span "名[PERSON_NAME]" at bounding box center [370, 164] width 67 height 10
click at [497, 185] on button "確認" at bounding box center [492, 187] width 26 height 15
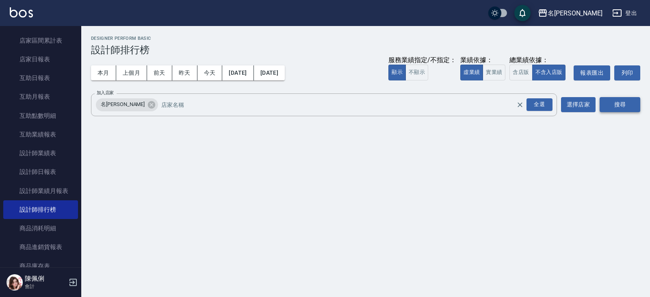
click at [632, 104] on button "搜尋" at bounding box center [620, 104] width 41 height 15
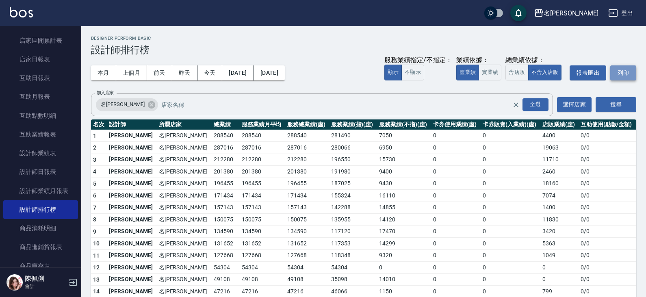
click at [625, 74] on button "列印" at bounding box center [623, 72] width 26 height 15
click at [486, 74] on button "實業績" at bounding box center [490, 73] width 23 height 16
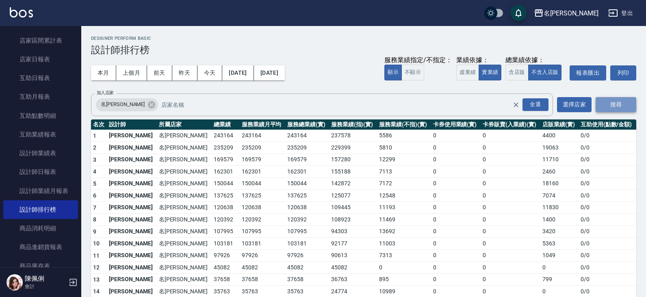
click at [619, 104] on button "搜尋" at bounding box center [616, 104] width 41 height 15
click at [626, 72] on button "列印" at bounding box center [623, 72] width 26 height 15
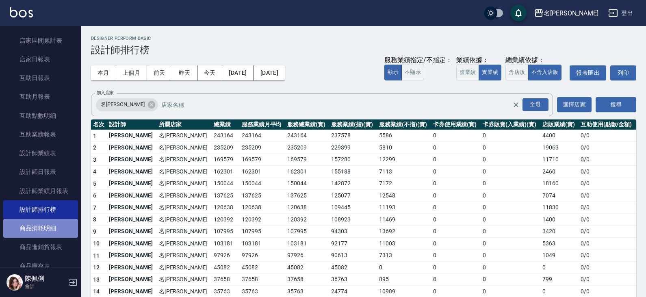
click at [47, 226] on link "商品消耗明細" at bounding box center [40, 228] width 75 height 19
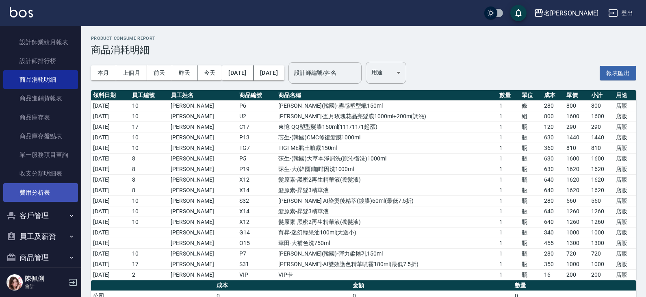
scroll to position [325, 0]
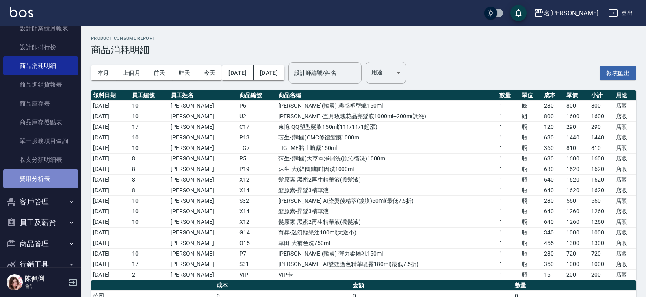
click at [46, 183] on link "費用分析表" at bounding box center [40, 178] width 75 height 19
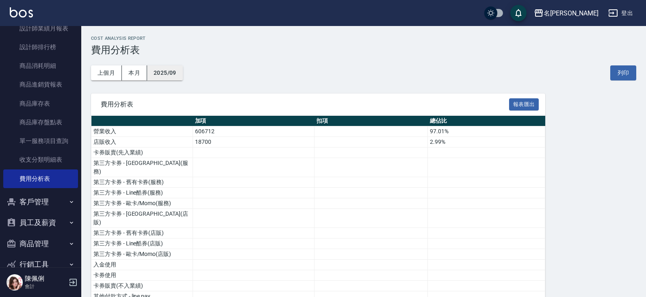
click at [170, 75] on button "2025/09" at bounding box center [165, 72] width 36 height 15
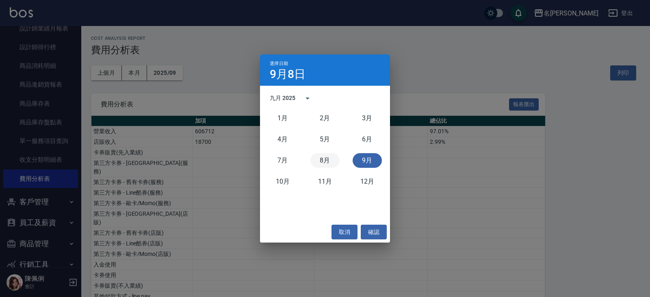
click at [331, 156] on button "8月" at bounding box center [324, 160] width 29 height 15
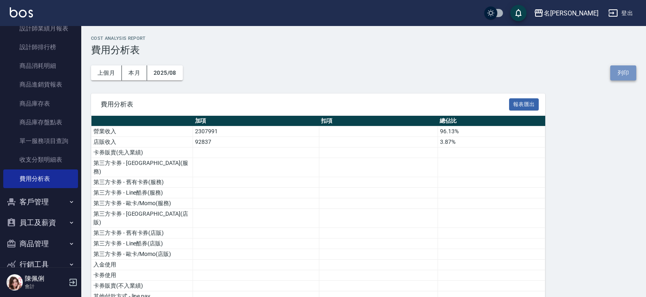
click at [619, 75] on button "列印" at bounding box center [623, 72] width 26 height 15
click at [54, 198] on button "客戶管理" at bounding box center [40, 201] width 75 height 21
